Goal: Task Accomplishment & Management: Manage account settings

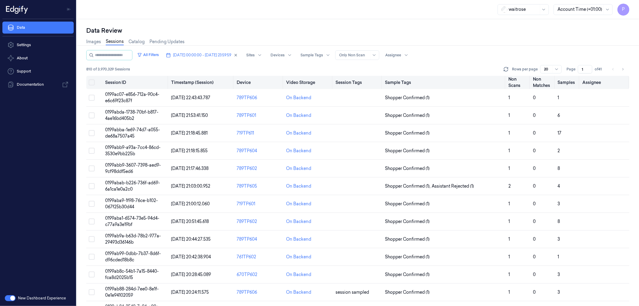
click at [90, 84] on button "Select all" at bounding box center [92, 82] width 6 height 6
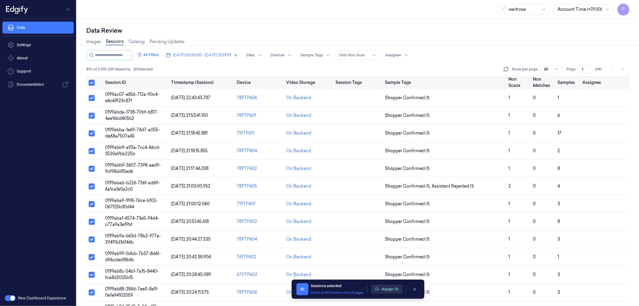
click at [379, 286] on button "Assign To" at bounding box center [386, 288] width 31 height 9
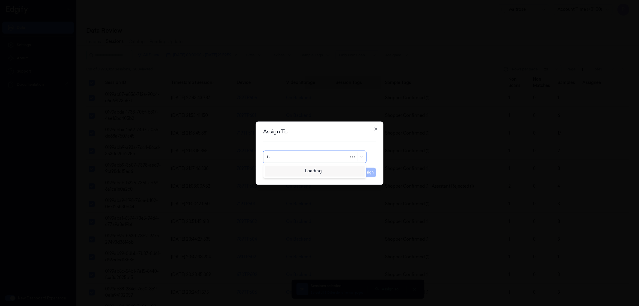
type input "rup"
click at [329, 170] on div "rupa a" at bounding box center [314, 170] width 95 height 6
click at [365, 172] on button "Assign" at bounding box center [367, 172] width 16 height 10
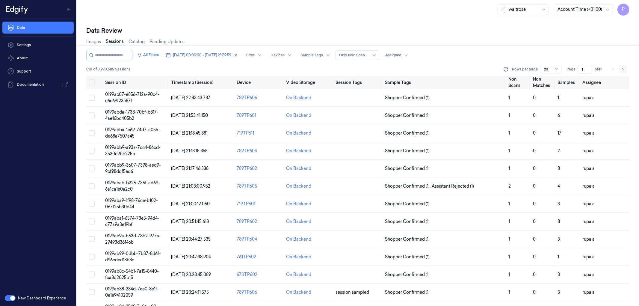
click at [623, 69] on icon "Go to next page" at bounding box center [623, 69] width 4 height 5
type input "2"
click at [92, 83] on button "Select all" at bounding box center [92, 82] width 6 height 6
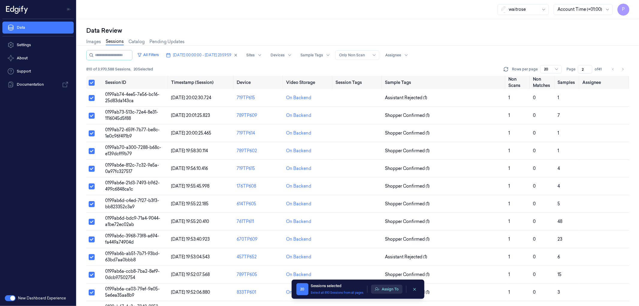
click at [388, 288] on button "Assign To" at bounding box center [386, 288] width 31 height 9
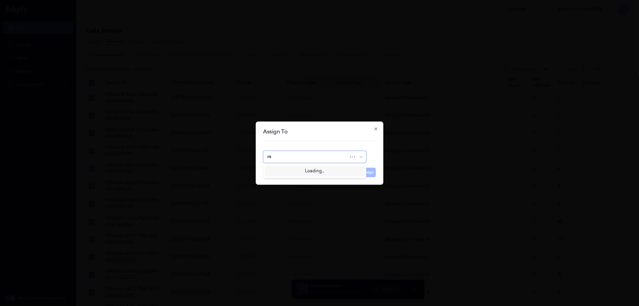
type input "var"
click at [280, 181] on div "[PERSON_NAME] g" at bounding box center [287, 180] width 40 height 6
click at [373, 173] on button "Assign" at bounding box center [367, 172] width 16 height 10
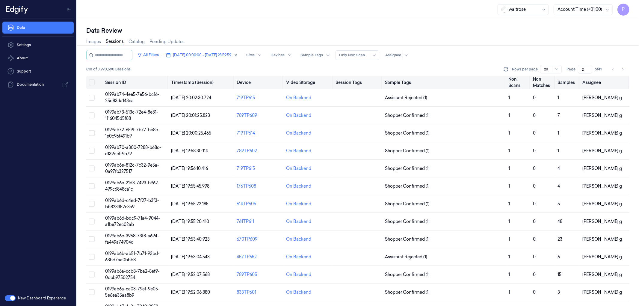
click at [91, 81] on button "Select all" at bounding box center [92, 82] width 6 height 6
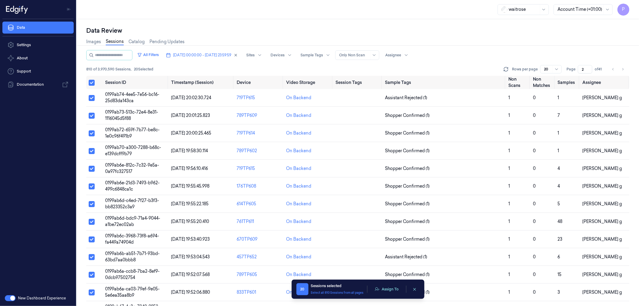
click at [386, 294] on div "20 Sessions selected Select all 810 Sessions from all pages Assign To" at bounding box center [357, 289] width 123 height 12
click at [388, 289] on button "Assign To" at bounding box center [386, 288] width 31 height 9
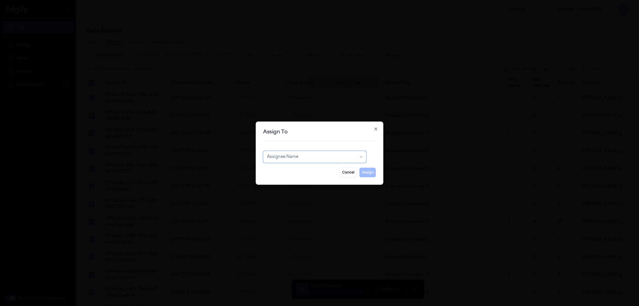
click at [307, 159] on div at bounding box center [311, 157] width 89 height 6
type input "vars"
click at [301, 168] on div "[PERSON_NAME]" at bounding box center [314, 170] width 95 height 6
click at [365, 172] on button "Assign" at bounding box center [367, 172] width 16 height 10
